Goal: Information Seeking & Learning: Compare options

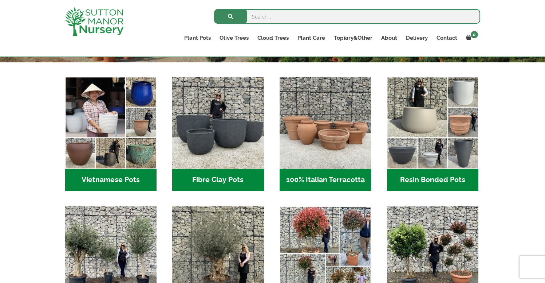
scroll to position [224, 0]
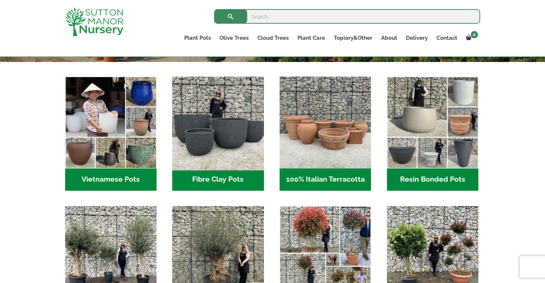
click at [225, 124] on img "Visit product category Fibre Clay Pots" at bounding box center [218, 122] width 96 height 96
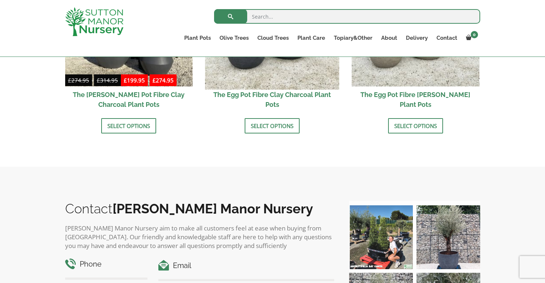
scroll to position [289, 0]
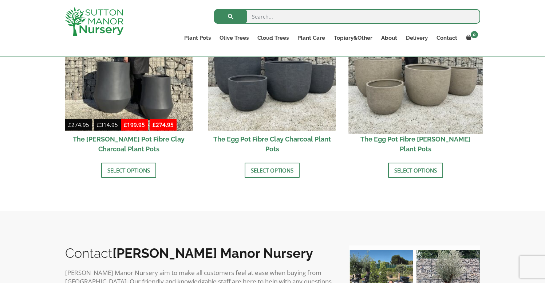
click at [413, 79] on img at bounding box center [416, 67] width 134 height 134
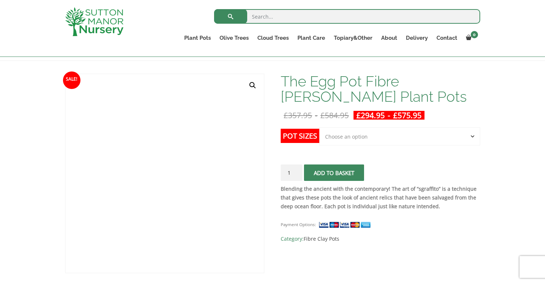
scroll to position [64, 0]
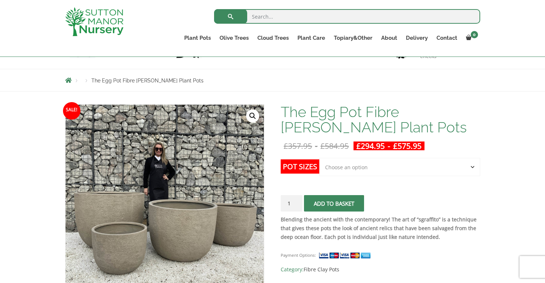
click at [473, 164] on select "Choose an option Click here to buy the 5th To Largest Pot In The Picture Click …" at bounding box center [399, 167] width 161 height 18
click at [319, 158] on select "Choose an option Click here to buy the 5th To Largest Pot In The Picture Click …" at bounding box center [399, 167] width 161 height 18
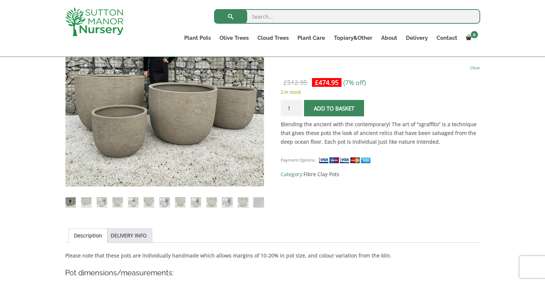
scroll to position [121, 0]
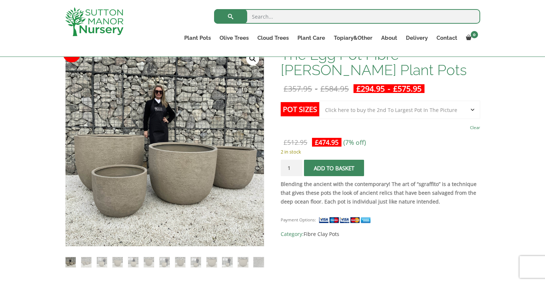
click at [471, 109] on select "Choose an option Click here to buy the 5th To Largest Pot In The Picture Click …" at bounding box center [399, 110] width 161 height 18
click at [319, 101] on select "Choose an option Click here to buy the 5th To Largest Pot In The Picture Click …" at bounding box center [399, 110] width 161 height 18
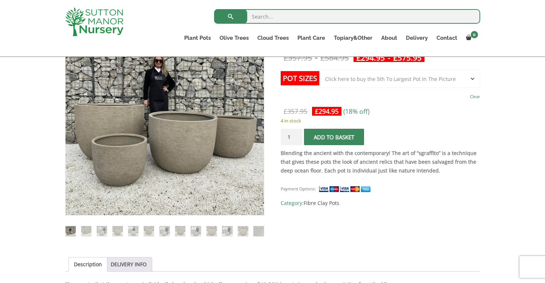
scroll to position [151, 0]
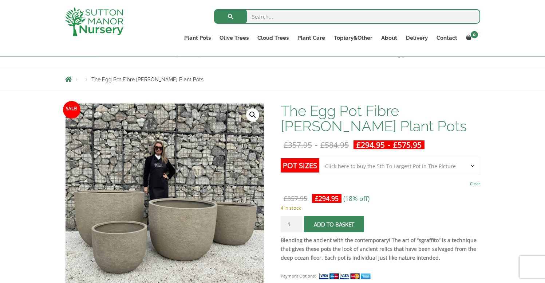
scroll to position [62, 0]
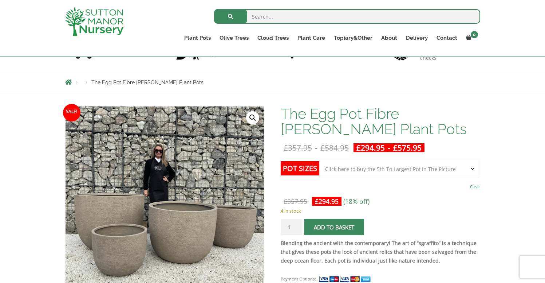
click at [471, 169] on select "Choose an option Click here to buy the 5th To Largest Pot In The Picture Click …" at bounding box center [399, 169] width 161 height 18
select select "Click here to buy The Largest Pot In The Picture"
click at [319, 160] on select "Choose an option Click here to buy the 5th To Largest Pot In The Picture Click …" at bounding box center [399, 169] width 161 height 18
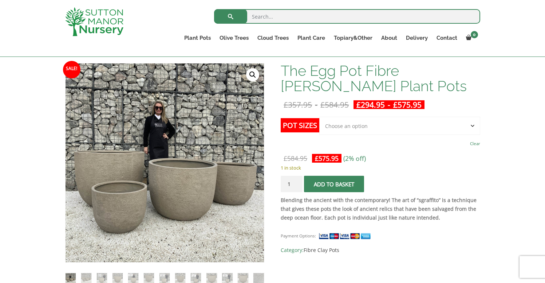
scroll to position [102, 0]
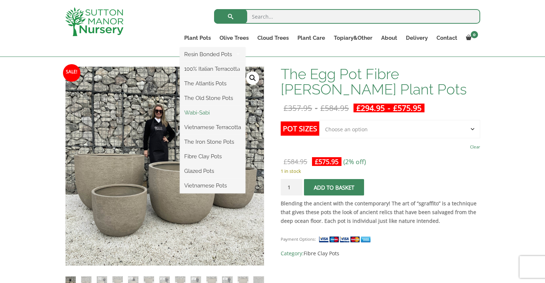
click at [200, 110] on link "Wabi-Sabi" at bounding box center [213, 112] width 66 height 11
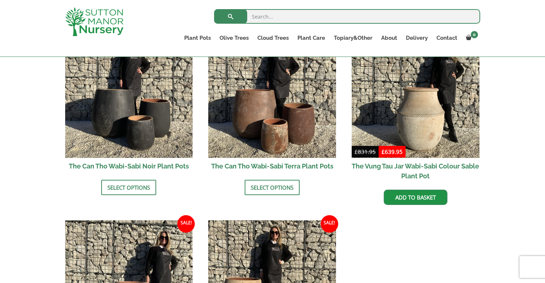
scroll to position [786, 0]
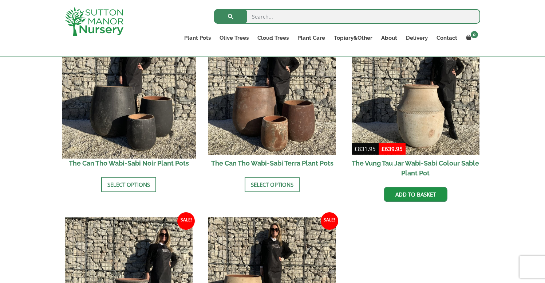
click at [109, 109] on img at bounding box center [129, 91] width 134 height 134
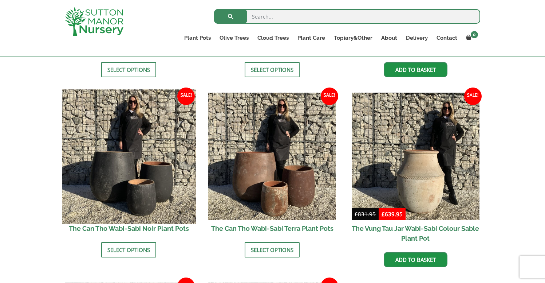
scroll to position [688, 0]
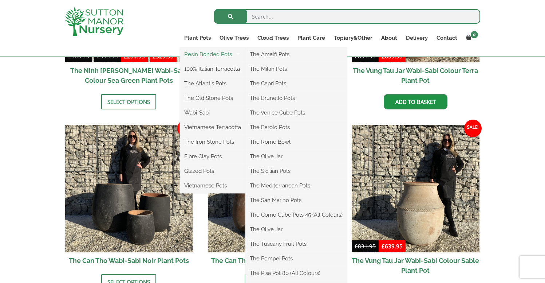
click at [198, 54] on link "Resin Bonded Pots" at bounding box center [213, 54] width 66 height 11
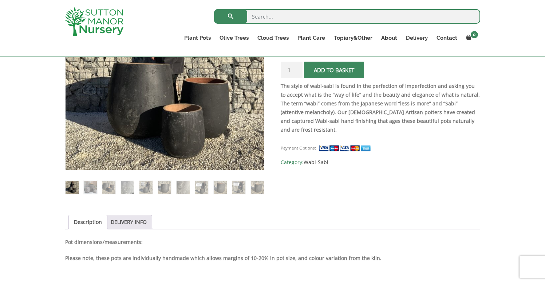
scroll to position [199, 0]
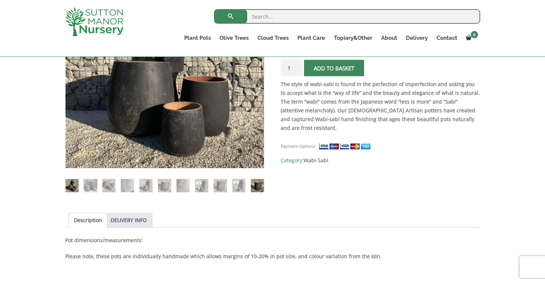
click at [255, 188] on img at bounding box center [257, 185] width 13 height 13
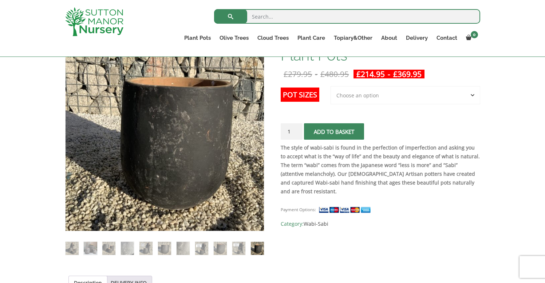
scroll to position [101, 0]
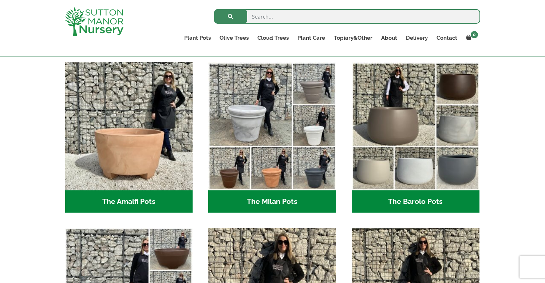
scroll to position [197, 0]
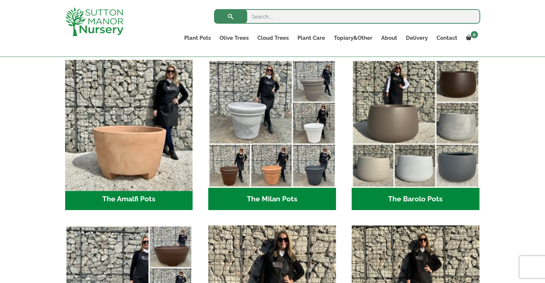
click at [139, 145] on img "Visit product category The Amalfi Pots" at bounding box center [129, 123] width 134 height 134
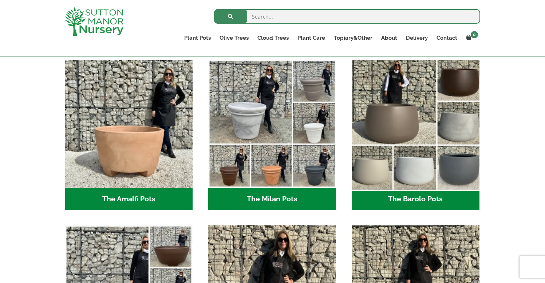
click at [396, 102] on img "Visit product category The Barolo Pots" at bounding box center [416, 123] width 134 height 134
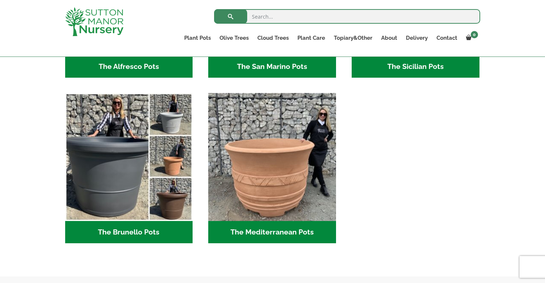
scroll to position [1015, 0]
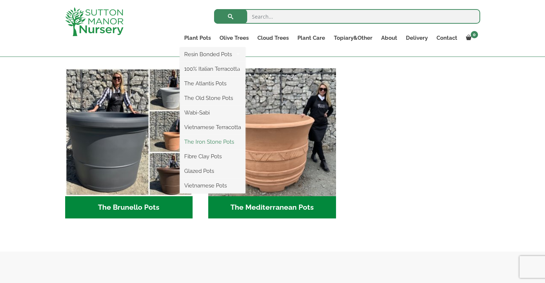
click at [203, 141] on link "The Iron Stone Pots" at bounding box center [213, 141] width 66 height 11
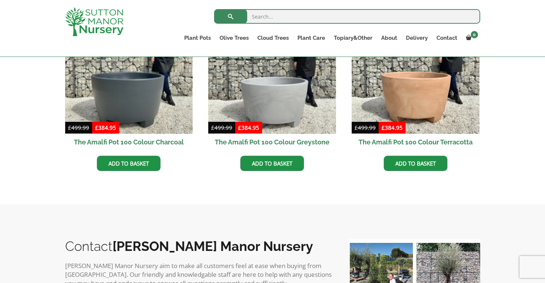
scroll to position [267, 0]
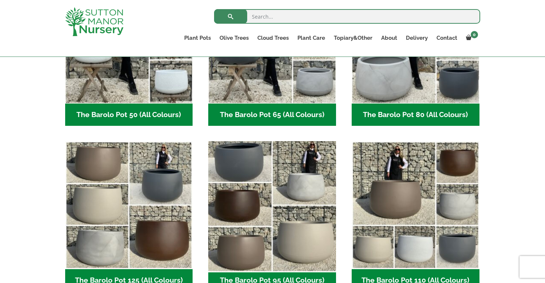
scroll to position [273, 0]
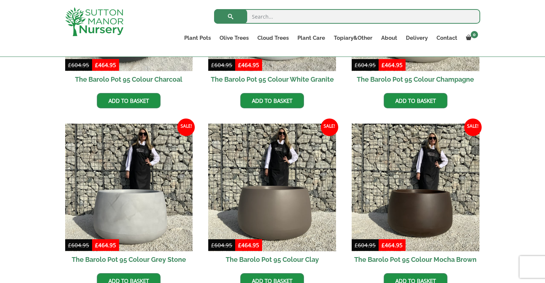
scroll to position [303, 0]
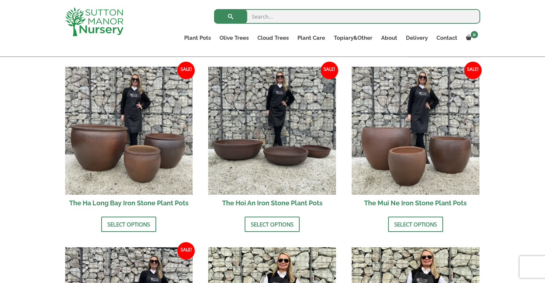
scroll to position [249, 0]
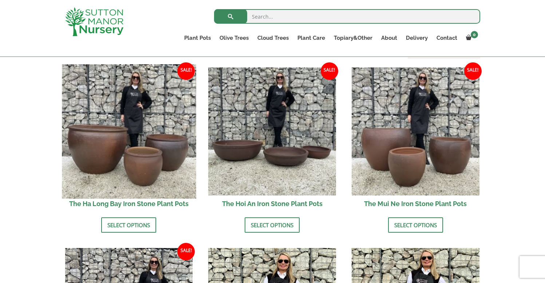
click at [121, 136] on img at bounding box center [129, 131] width 134 height 134
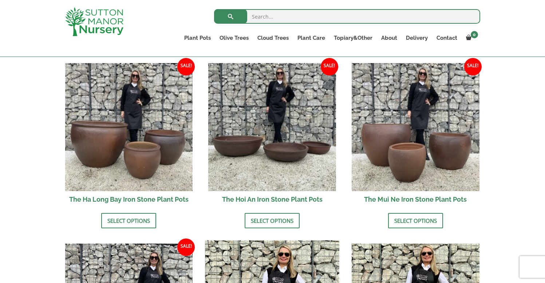
scroll to position [251, 0]
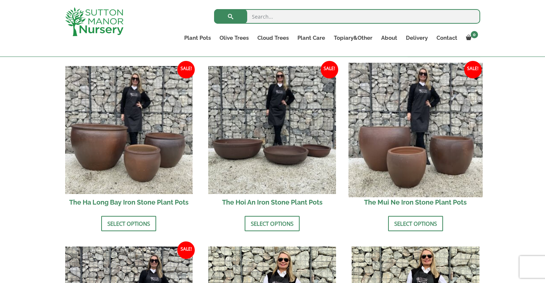
click at [401, 134] on img at bounding box center [416, 130] width 134 height 134
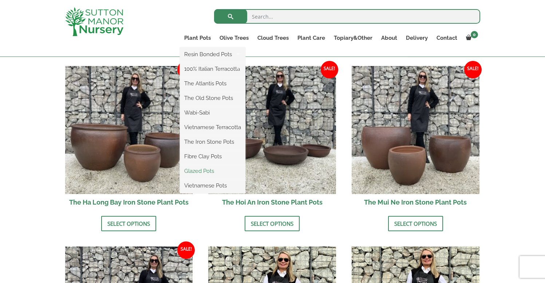
click at [198, 173] on link "Glazed Pots" at bounding box center [213, 170] width 66 height 11
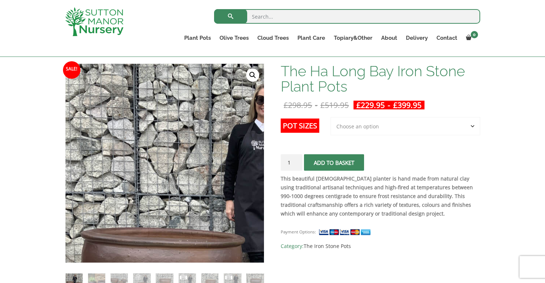
scroll to position [95, 0]
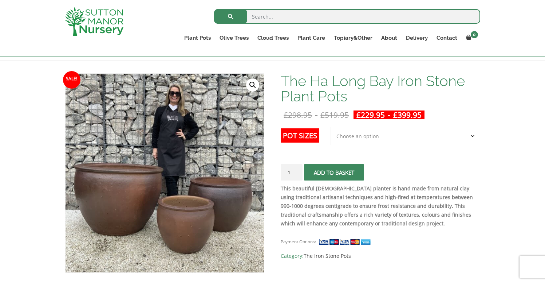
click at [472, 133] on select "Choose an option 3rd to Largest Pot In The Picture 2nd to Largest Pot In The Pi…" at bounding box center [406, 136] width 150 height 18
select select "Largest pot In The Picture"
click at [331, 127] on select "Choose an option 3rd to Largest Pot In The Picture 2nd to Largest Pot In The Pi…" at bounding box center [406, 136] width 150 height 18
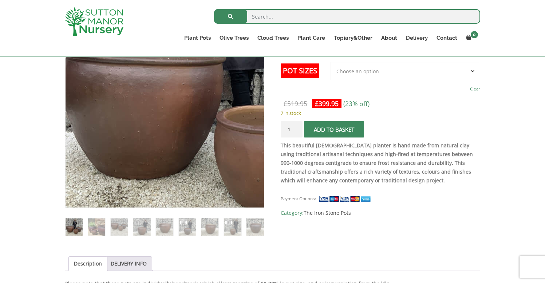
scroll to position [160, 0]
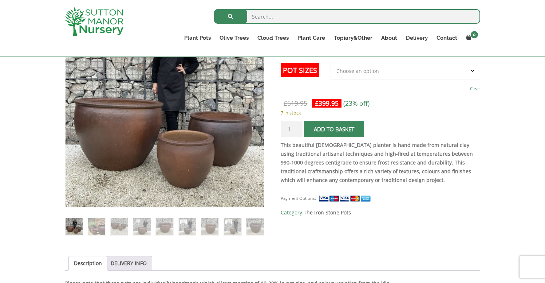
click at [95, 235] on li at bounding box center [97, 226] width 18 height 18
click at [95, 226] on img at bounding box center [96, 226] width 17 height 17
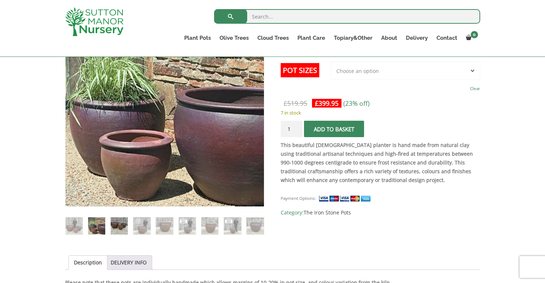
click at [123, 222] on img at bounding box center [119, 225] width 17 height 17
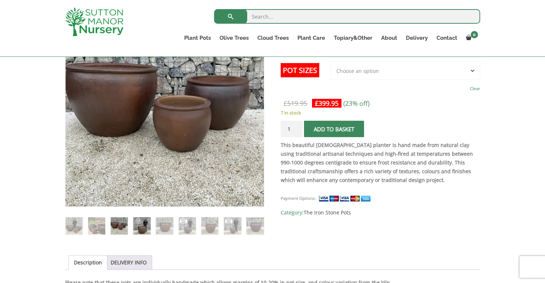
click at [141, 220] on img at bounding box center [141, 225] width 17 height 17
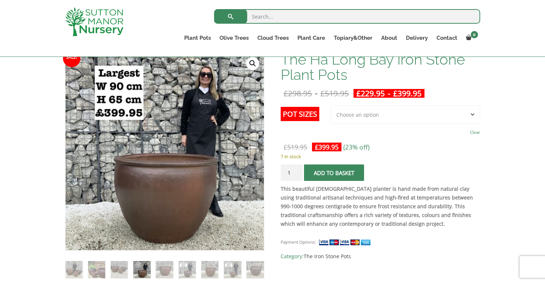
scroll to position [115, 0]
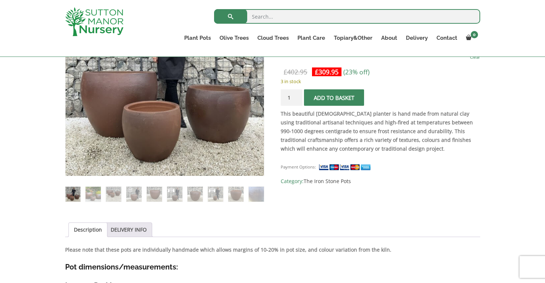
scroll to position [169, 0]
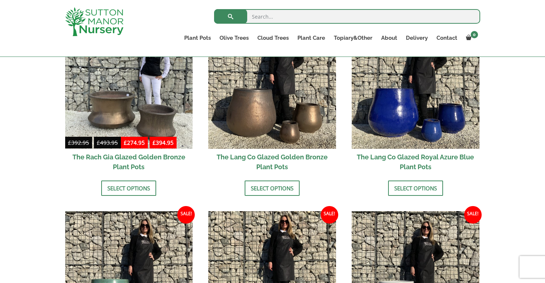
scroll to position [593, 0]
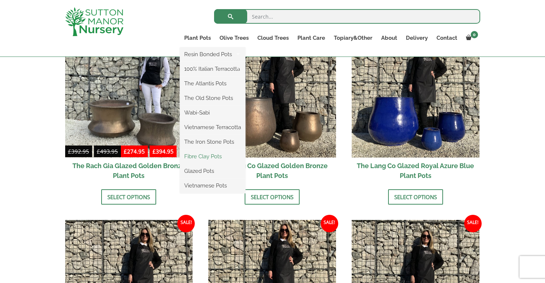
click at [198, 157] on link "Fibre Clay Pots" at bounding box center [213, 156] width 66 height 11
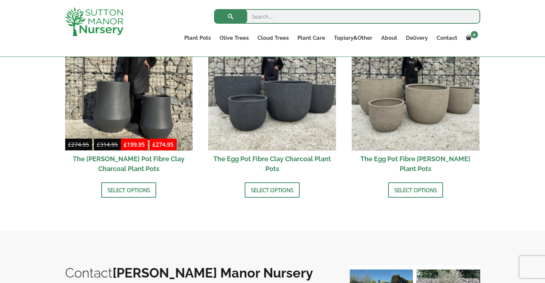
scroll to position [270, 0]
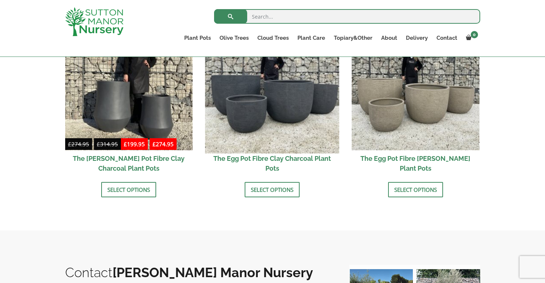
click at [277, 101] on img at bounding box center [272, 86] width 134 height 134
click at [265, 126] on img at bounding box center [272, 86] width 134 height 134
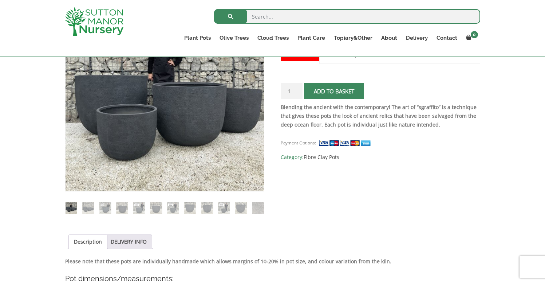
scroll to position [180, 0]
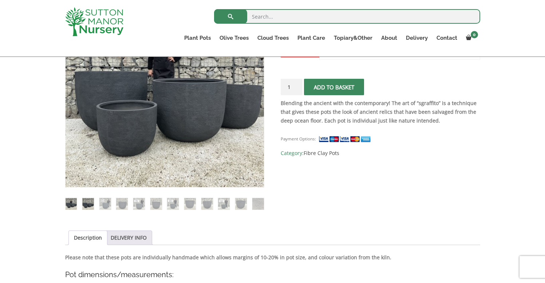
click at [86, 206] on img at bounding box center [88, 204] width 12 height 12
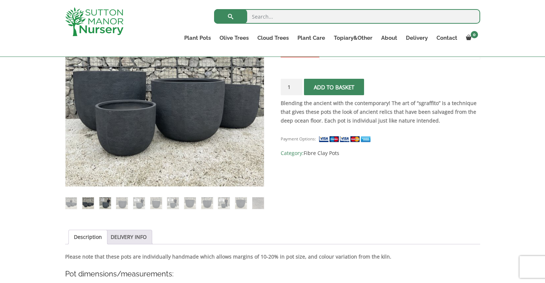
click at [102, 204] on img at bounding box center [105, 203] width 12 height 12
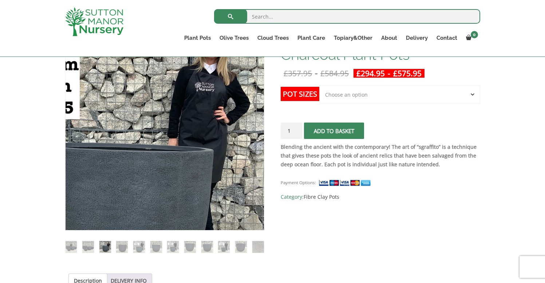
scroll to position [136, 0]
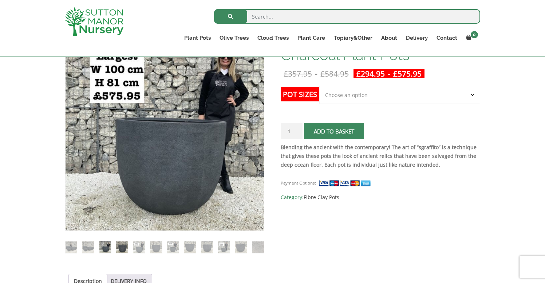
click at [126, 244] on img at bounding box center [122, 247] width 12 height 12
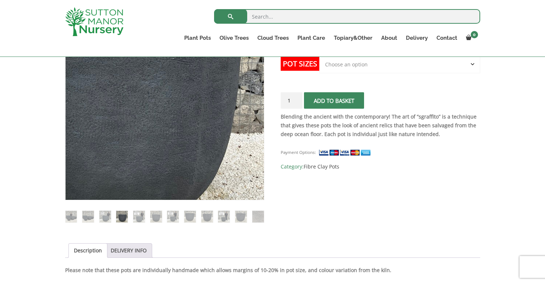
scroll to position [186, 0]
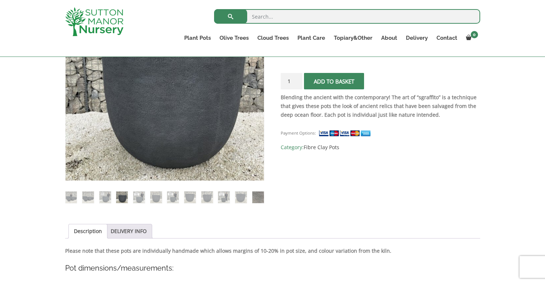
click at [260, 197] on img at bounding box center [258, 197] width 12 height 12
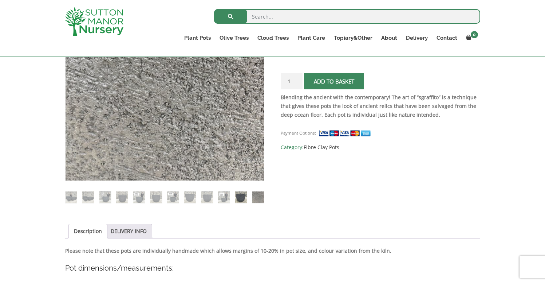
click at [242, 195] on img at bounding box center [241, 197] width 12 height 12
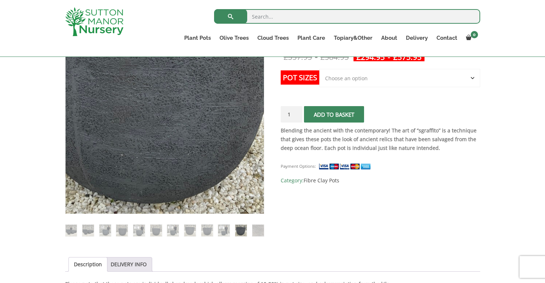
scroll to position [150, 0]
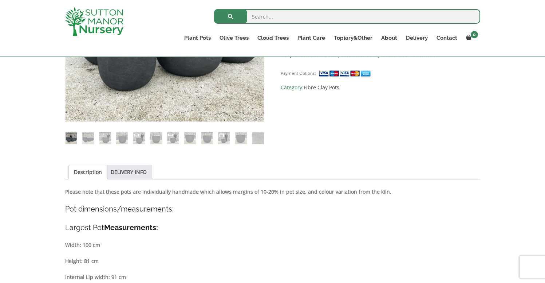
scroll to position [255, 0]
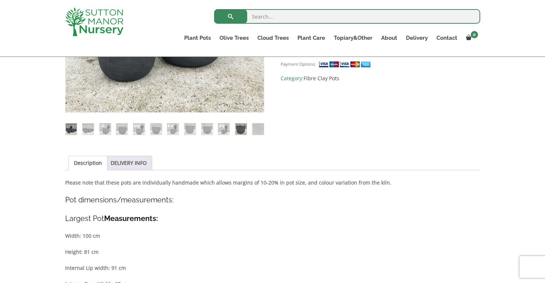
click at [241, 128] on img at bounding box center [241, 129] width 12 height 12
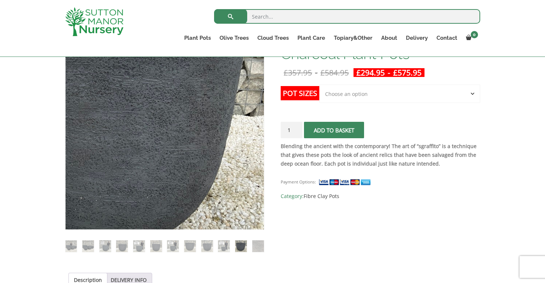
scroll to position [137, 0]
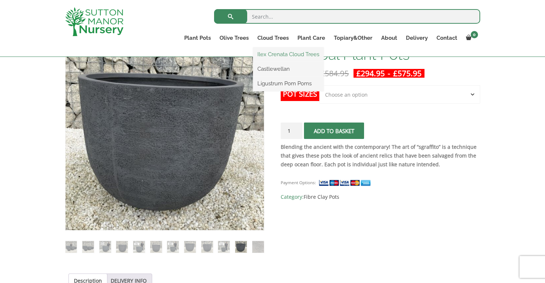
click at [273, 55] on link "Ilex Crenata Cloud Trees" at bounding box center [288, 54] width 71 height 11
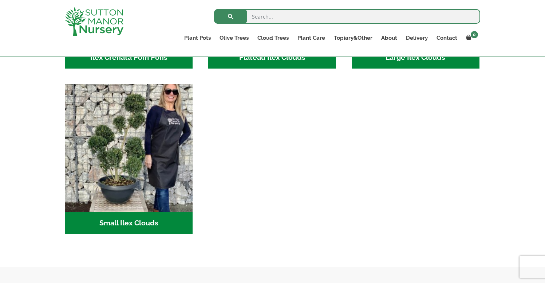
scroll to position [306, 0]
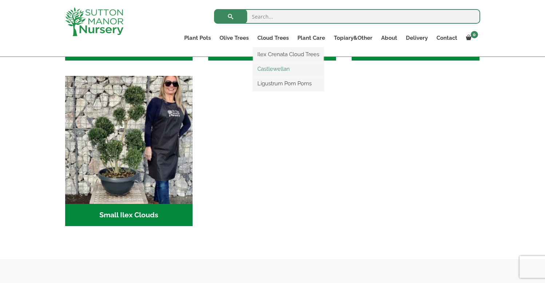
click at [273, 68] on link "Castlewellan" at bounding box center [288, 68] width 71 height 11
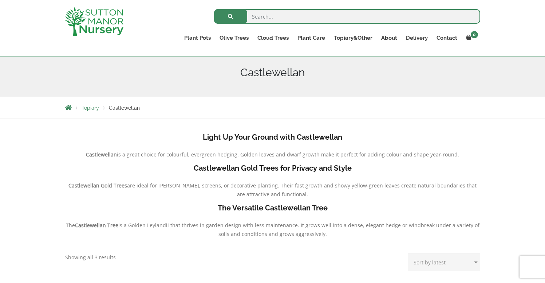
scroll to position [100, 0]
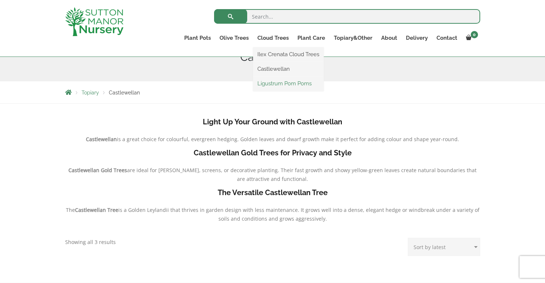
click at [276, 83] on link "Ligustrum Pom Poms" at bounding box center [288, 83] width 71 height 11
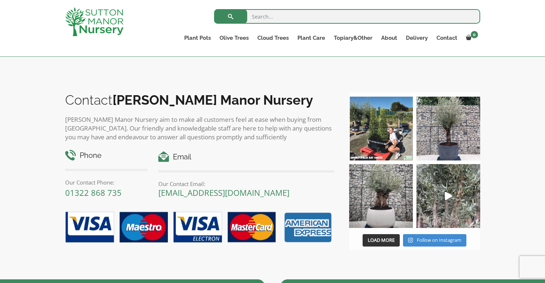
scroll to position [318, 0]
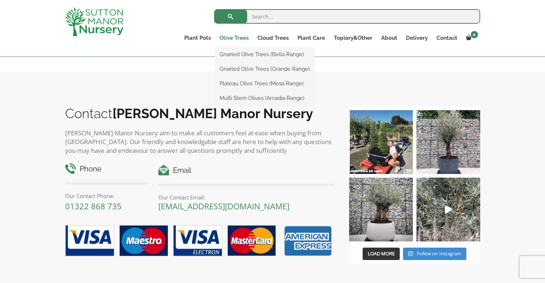
click at [234, 39] on link "Olive Trees" at bounding box center [234, 38] width 38 height 10
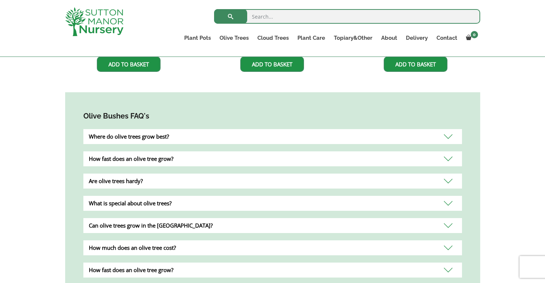
scroll to position [601, 0]
